Goal: Browse casually

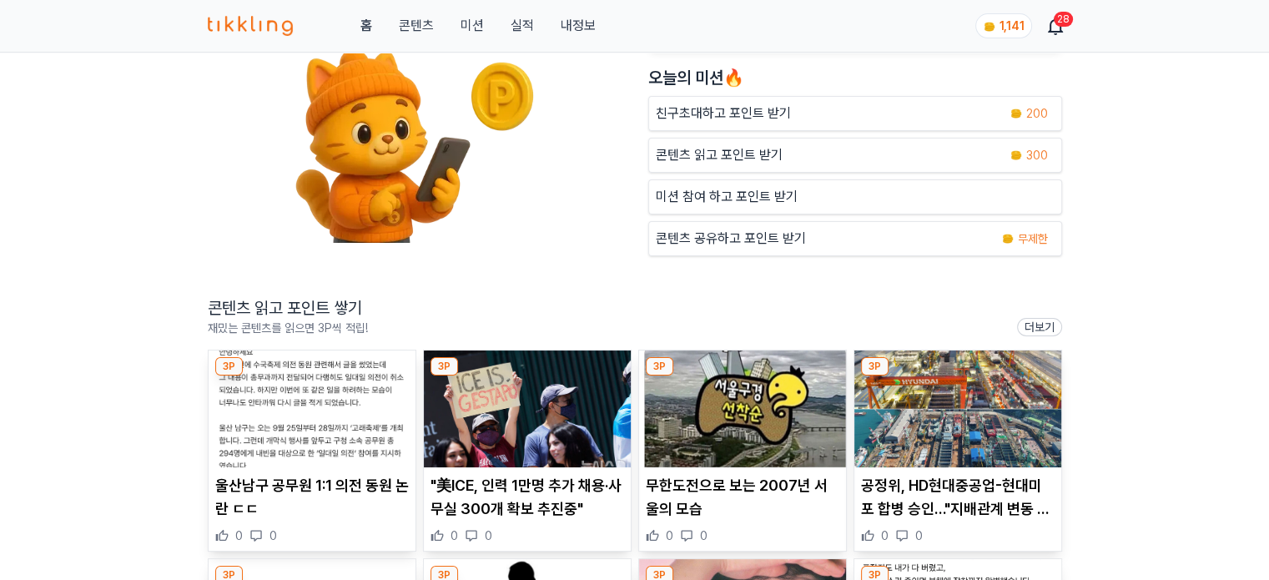
scroll to position [250, 0]
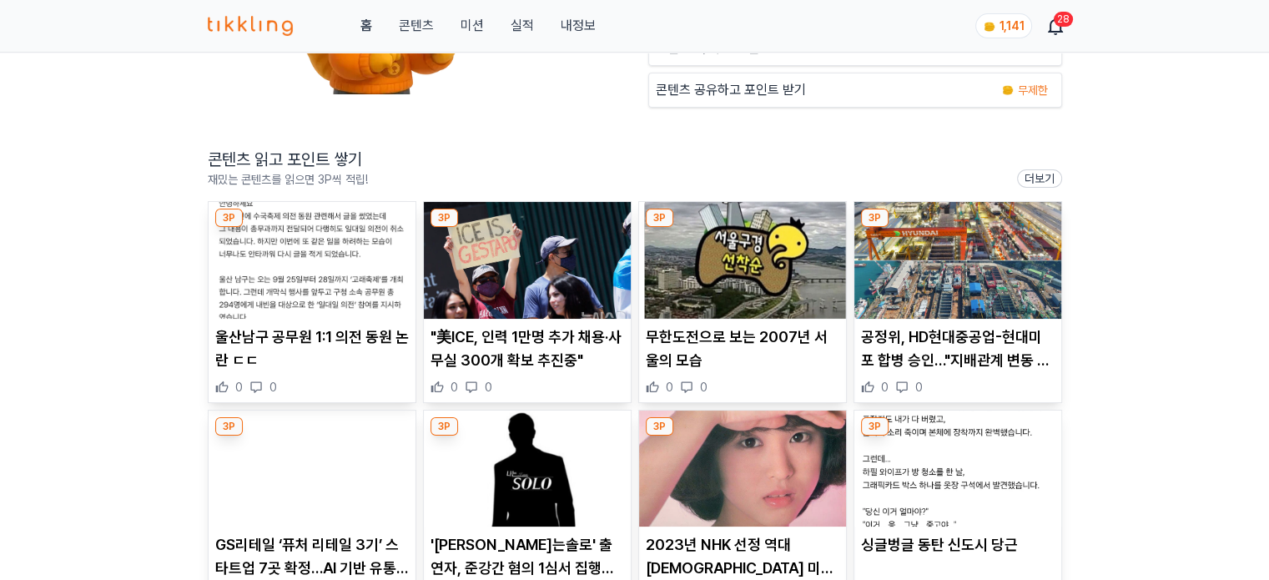
click at [321, 305] on img at bounding box center [312, 260] width 207 height 117
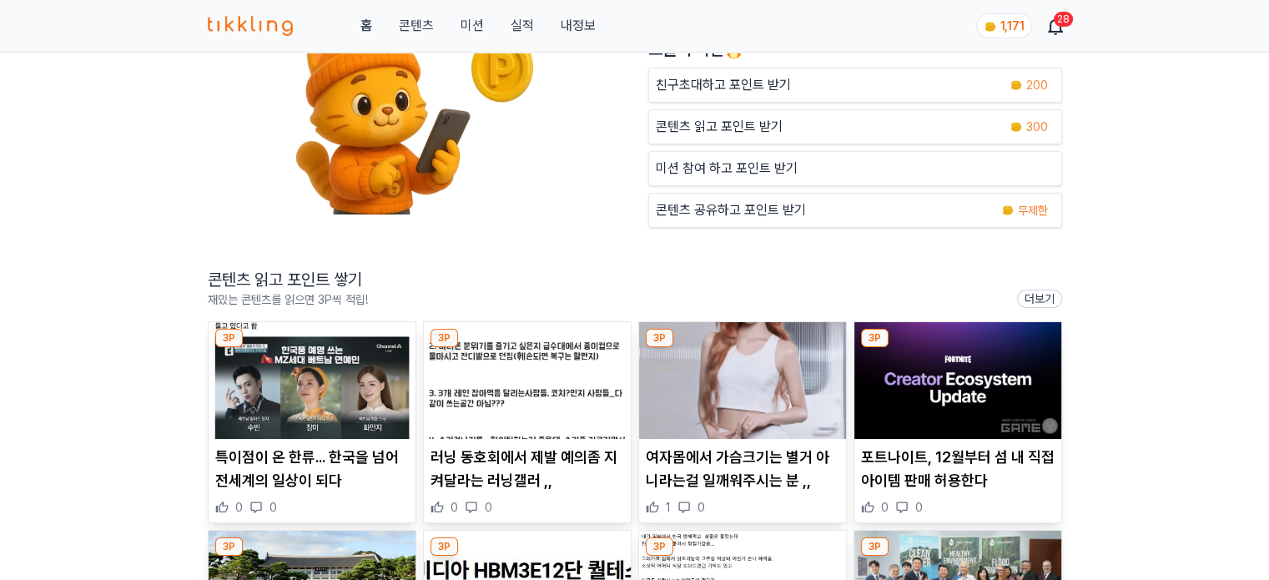
scroll to position [167, 0]
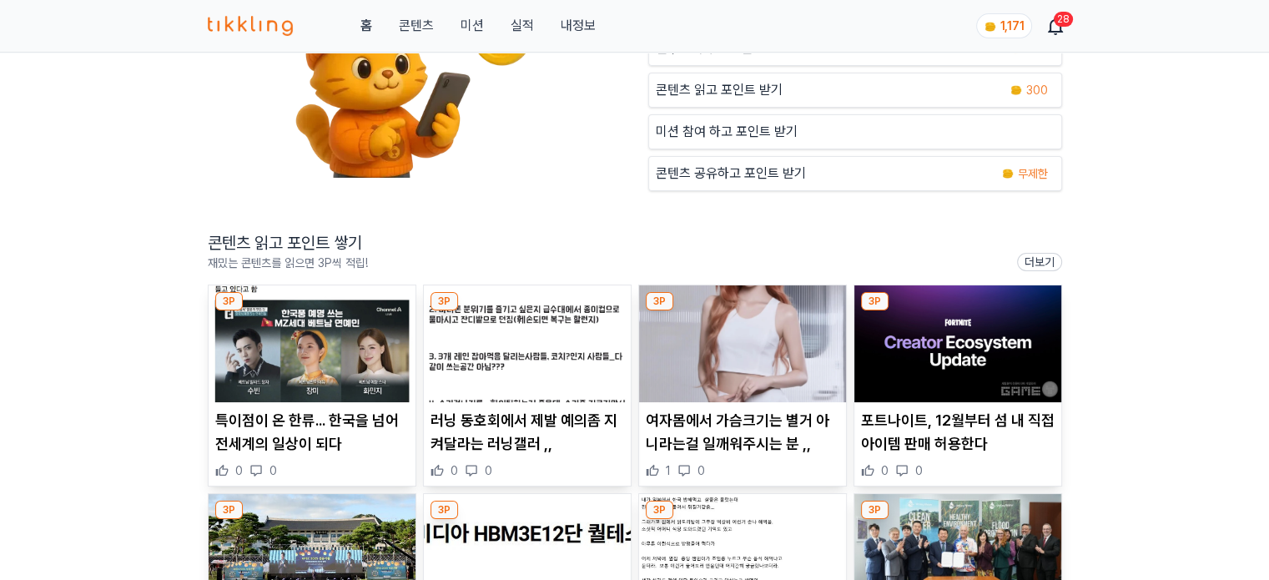
click at [319, 360] on img at bounding box center [312, 343] width 207 height 117
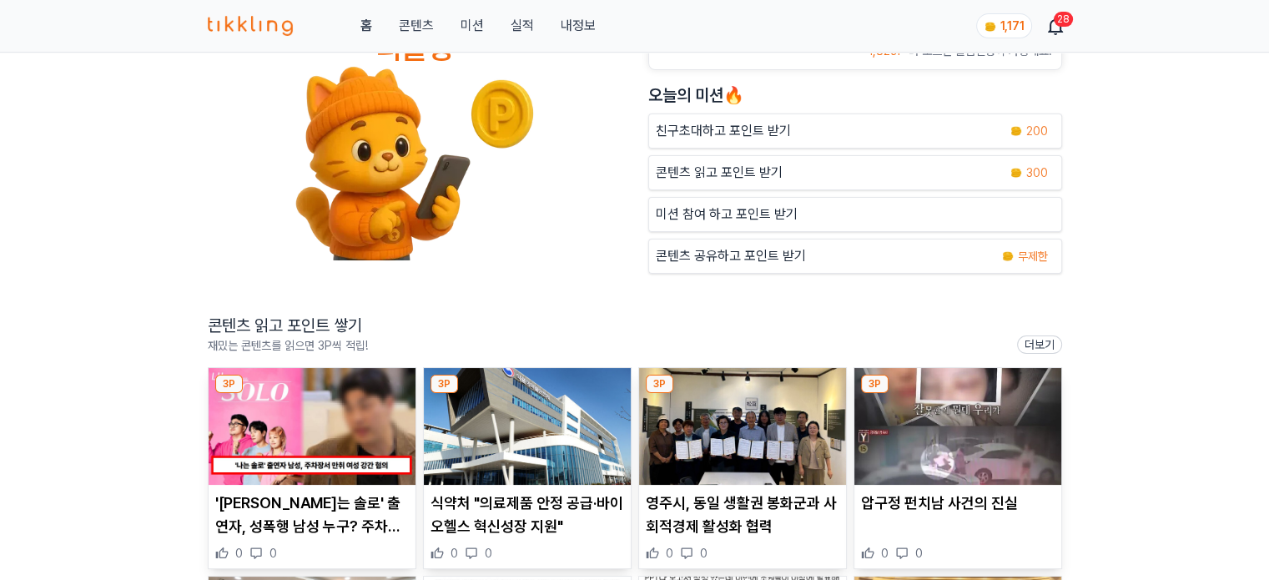
scroll to position [167, 0]
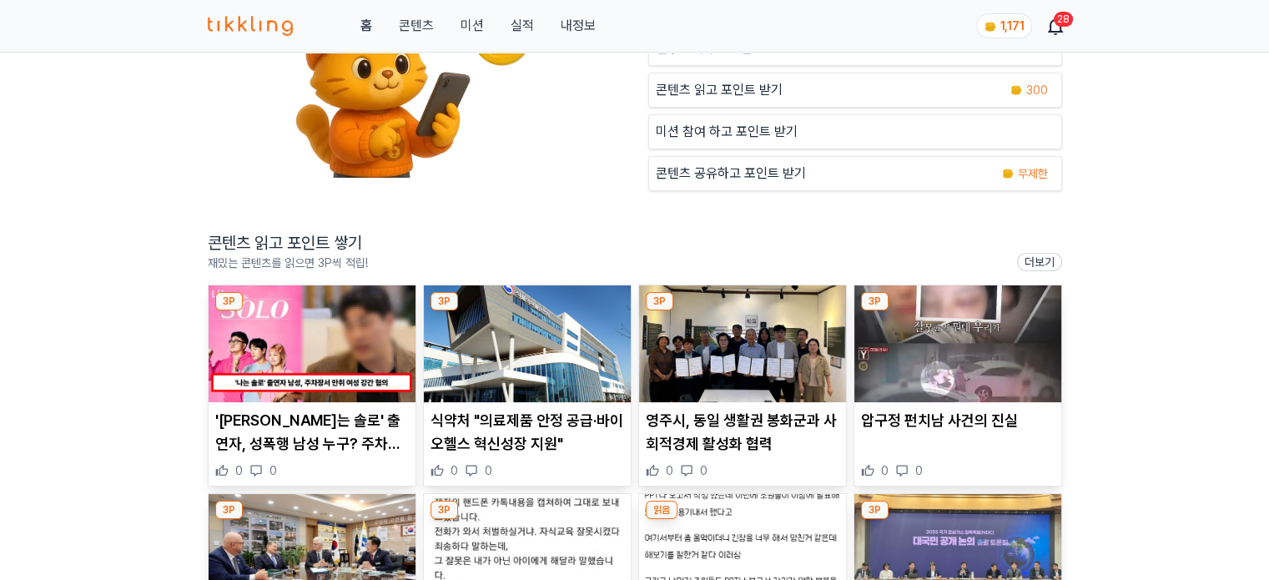
click at [333, 350] on img at bounding box center [312, 343] width 207 height 117
